Goal: Task Accomplishment & Management: Manage account settings

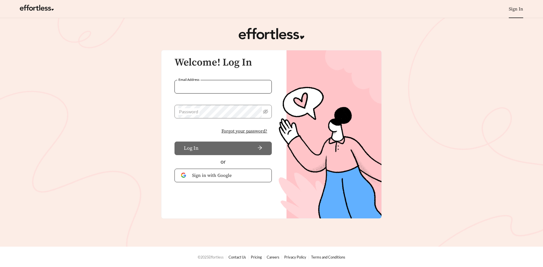
click at [223, 81] on input "Email Address" at bounding box center [223, 87] width 97 height 14
type input "**********"
click at [247, 132] on span "Forgot your password?" at bounding box center [245, 131] width 46 height 7
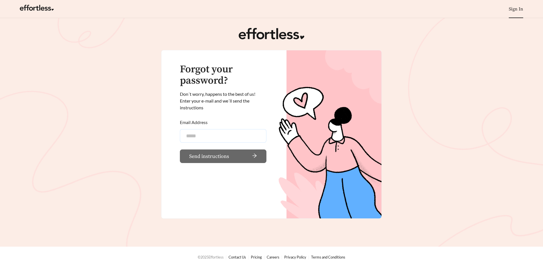
drag, startPoint x: 220, startPoint y: 134, endPoint x: 220, endPoint y: 141, distance: 6.5
click at [220, 135] on input "Email Address" at bounding box center [223, 136] width 87 height 14
click at [217, 139] on input "Email Address" at bounding box center [223, 136] width 87 height 14
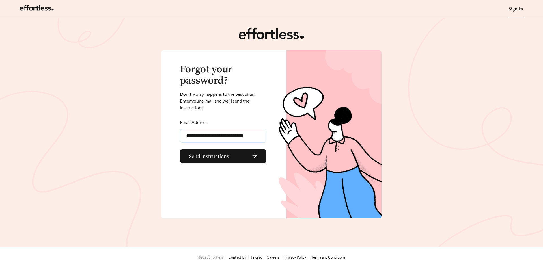
type input "**********"
click at [180, 150] on button "Send instructions" at bounding box center [223, 157] width 87 height 14
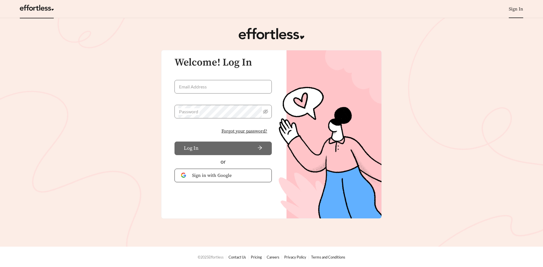
click at [27, 7] on link at bounding box center [37, 10] width 34 height 6
click at [239, 255] on footer "© 2025 Effortless Contact Us Pricing Careers Privacy Policy Terms and Conditions" at bounding box center [271, 257] width 543 height 20
click at [244, 257] on link "Contact Us" at bounding box center [238, 257] width 18 height 5
